Goal: Information Seeking & Learning: Learn about a topic

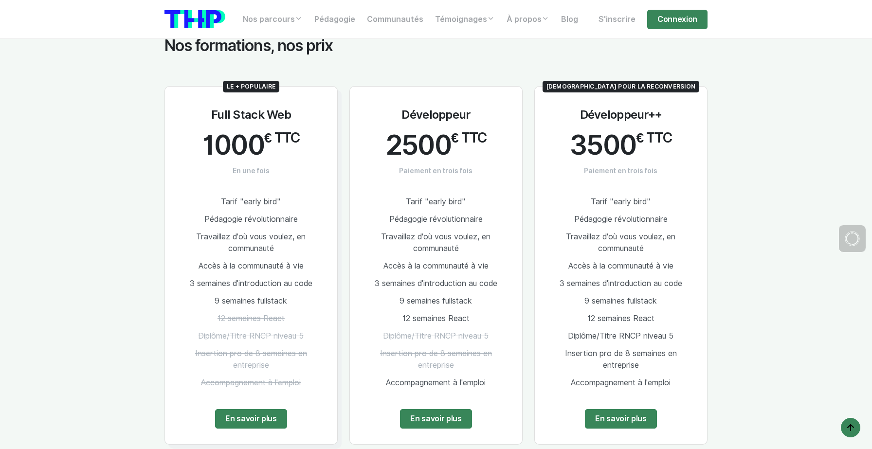
scroll to position [1827, 0]
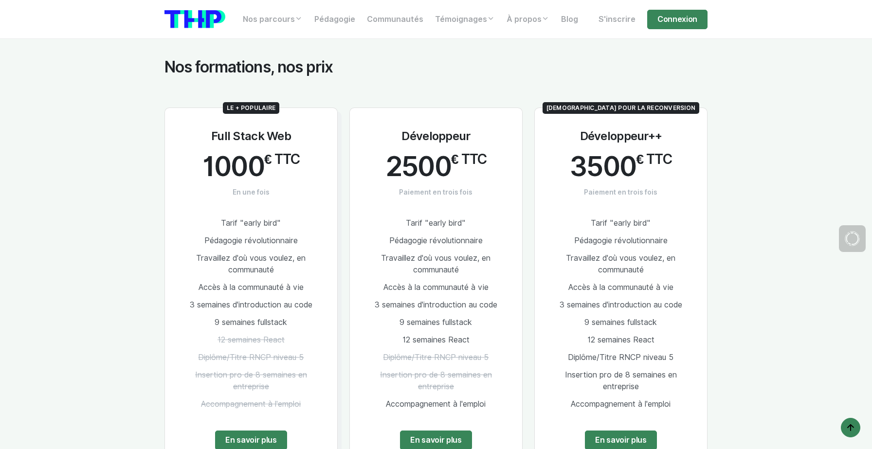
drag, startPoint x: 207, startPoint y: 121, endPoint x: 298, endPoint y: 131, distance: 91.1
click at [298, 131] on div "Le + populaire Full Stack Web 1000 € TTC En une fois Tarif "early bird" Pédagog…" at bounding box center [250, 287] width 173 height 358
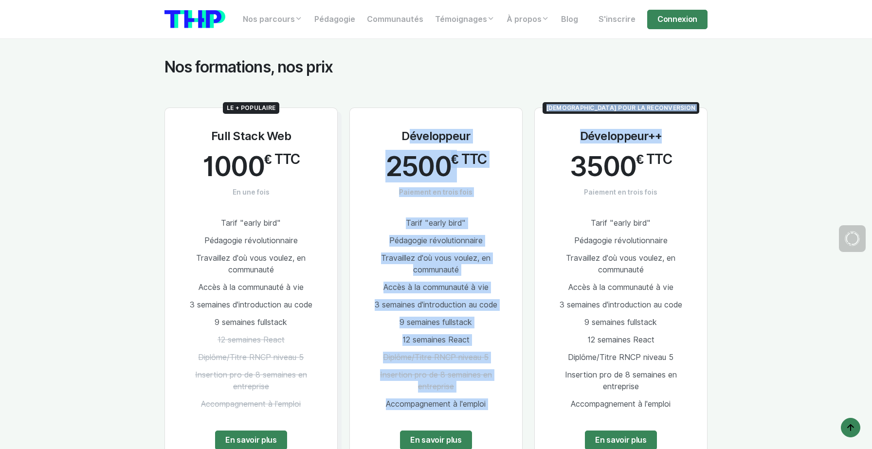
drag, startPoint x: 405, startPoint y: 132, endPoint x: 657, endPoint y: 132, distance: 252.0
click at [657, 132] on div "Le + populaire Full Stack Web 1000 € TTC En une fois Tarif "early bird" Pédagog…" at bounding box center [436, 280] width 555 height 393
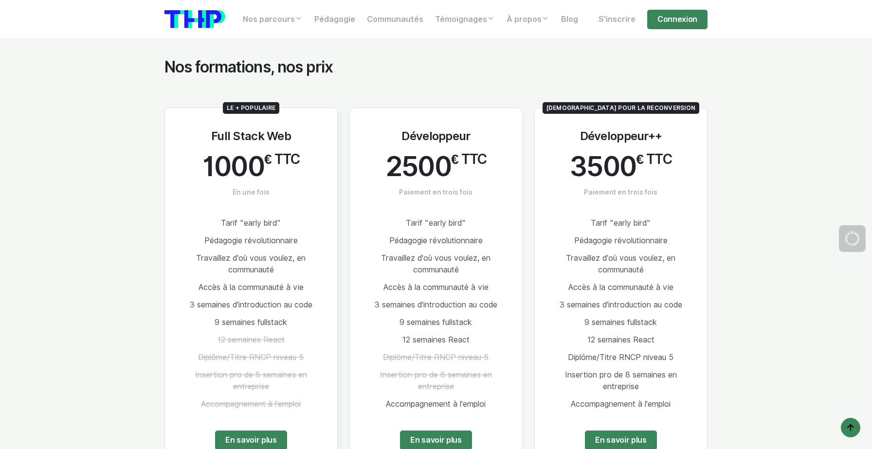
click at [769, 112] on section "Nos formations, nos prix Le + populaire Full Stack Web 1000 € TTC En une fois T…" at bounding box center [436, 417] width 872 height 813
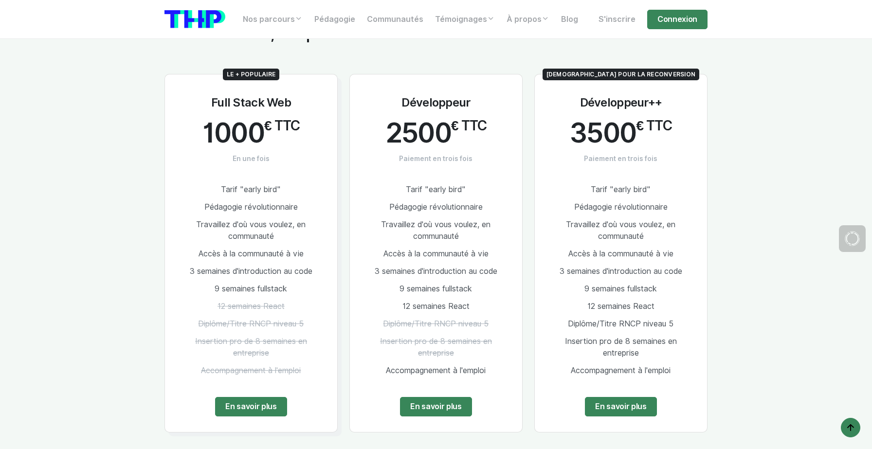
scroll to position [1850, 0]
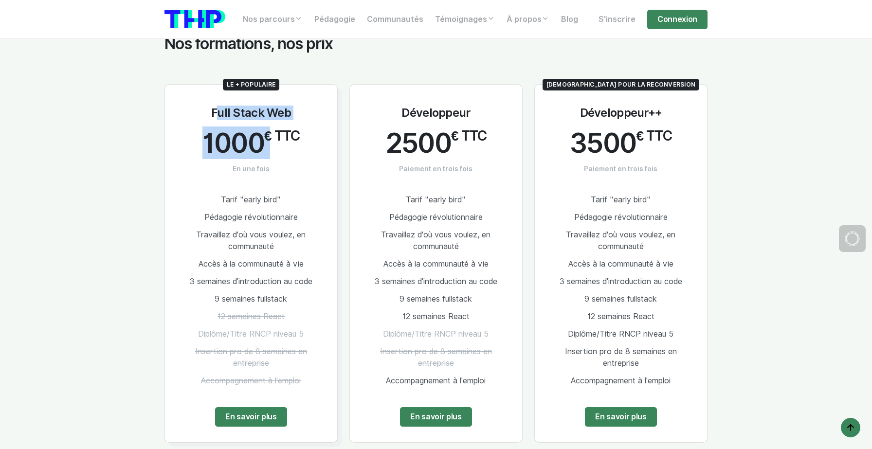
drag, startPoint x: 207, startPoint y: 100, endPoint x: 323, endPoint y: 108, distance: 116.5
click at [323, 108] on div "Le + populaire Full Stack Web 1000 € TTC En une fois Tarif "early bird" Pédagog…" at bounding box center [250, 263] width 173 height 358
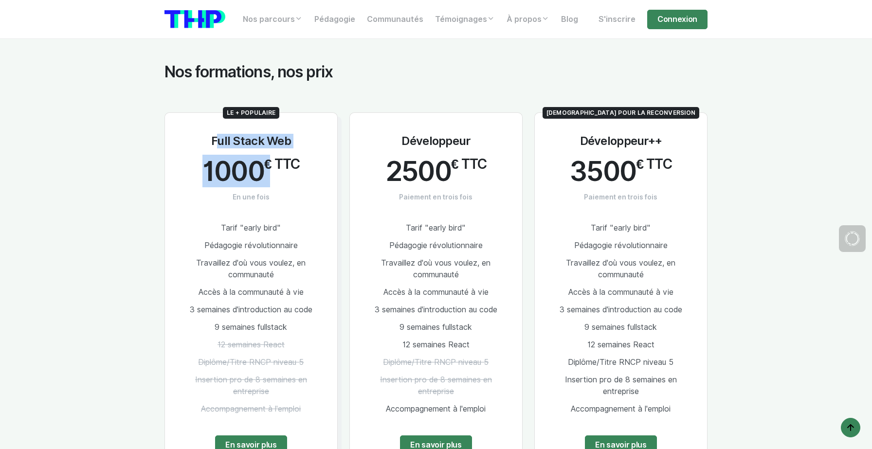
scroll to position [1821, 0]
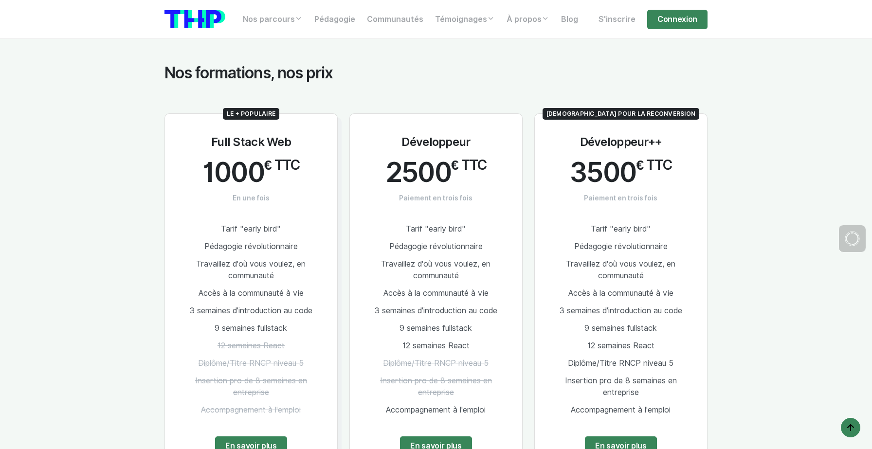
click at [364, 102] on div "Le + populaire Full Stack Web 1000 € TTC En une fois Tarif "early bird" Pédagog…" at bounding box center [436, 286] width 555 height 393
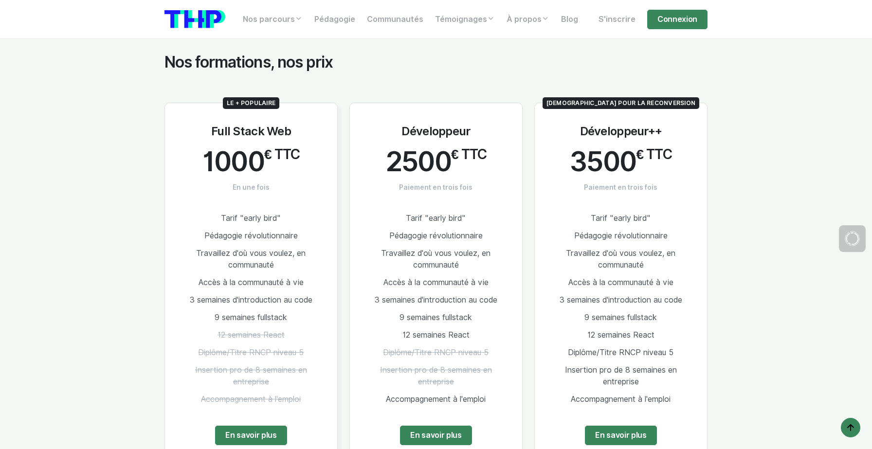
scroll to position [1834, 0]
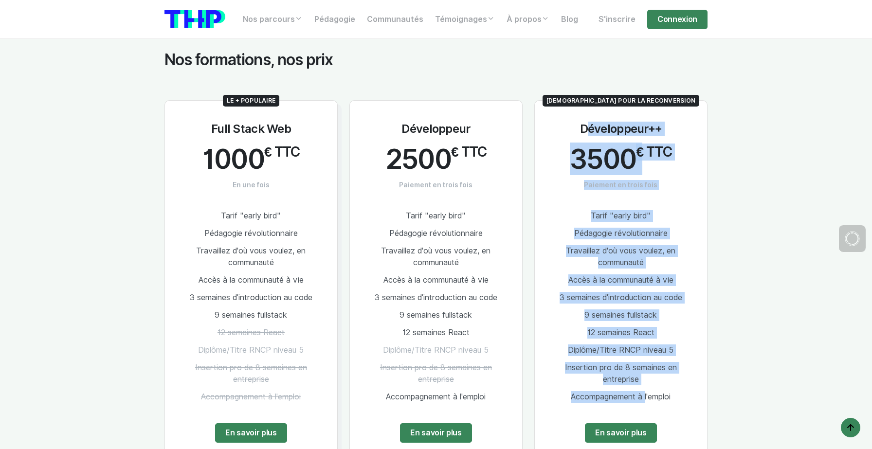
drag, startPoint x: 565, startPoint y: 84, endPoint x: 642, endPoint y: 383, distance: 309.5
click at [642, 383] on div "Le + populaire Full Stack Web 1000 € TTC En une fois Tarif "early bird" Pédagog…" at bounding box center [436, 273] width 555 height 393
click at [639, 363] on span "Insertion pro de 8 semaines en entreprise" at bounding box center [621, 373] width 112 height 21
